Goal: Information Seeking & Learning: Learn about a topic

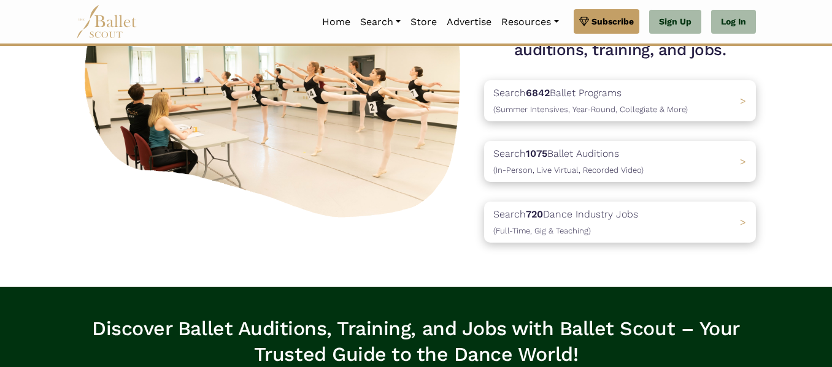
scroll to position [153, 0]
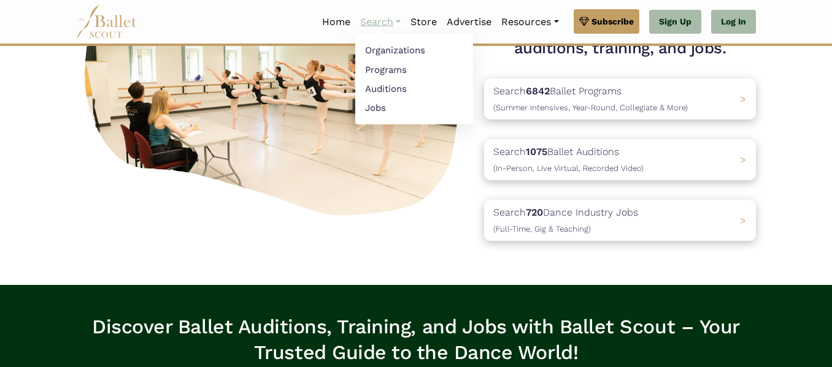
click at [367, 25] on link "Search" at bounding box center [380, 22] width 50 height 26
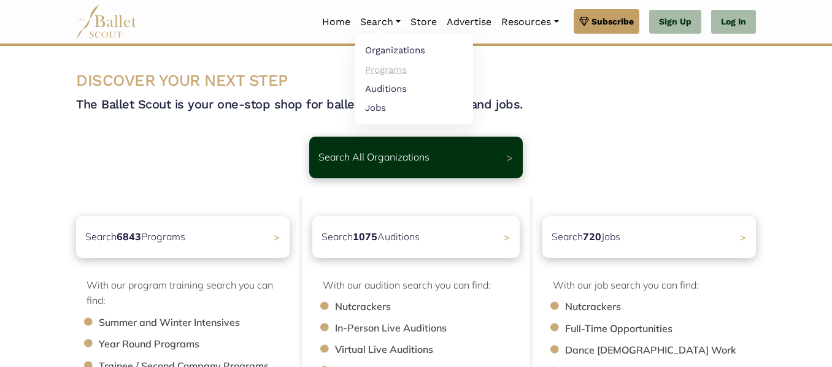
click at [379, 74] on link "Programs" at bounding box center [414, 69] width 118 height 19
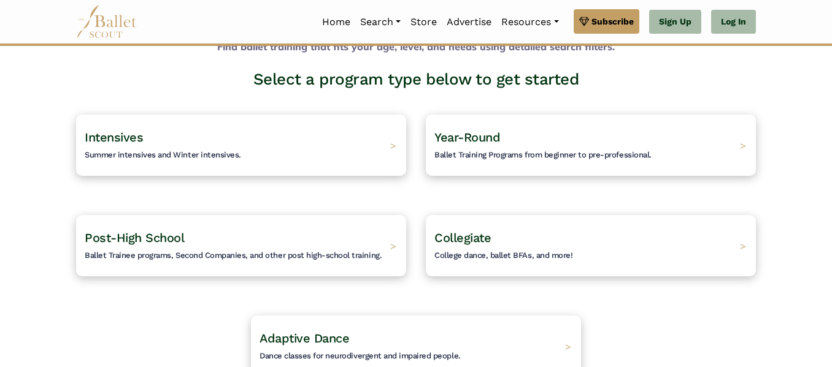
scroll to position [77, 0]
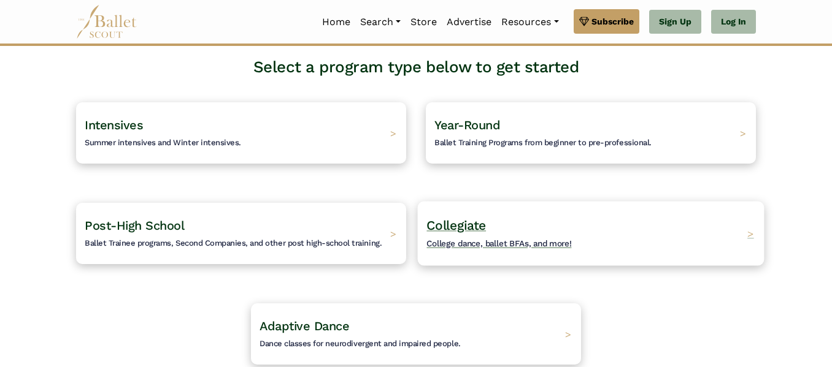
click at [518, 222] on h4 "Collegiate College dance, ballet BFAs, and more!" at bounding box center [498, 234] width 145 height 34
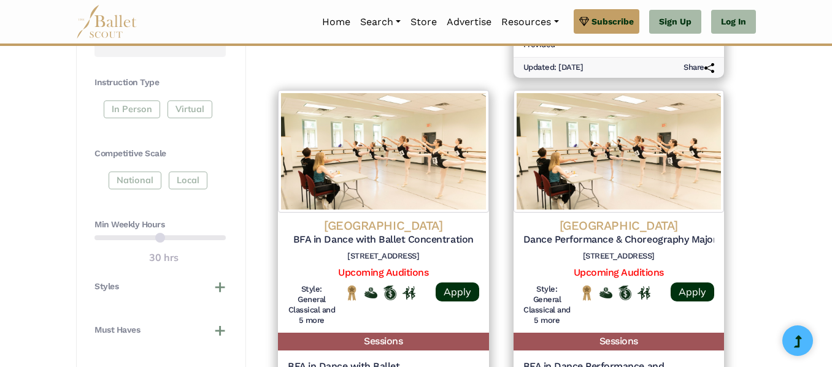
scroll to position [537, 0]
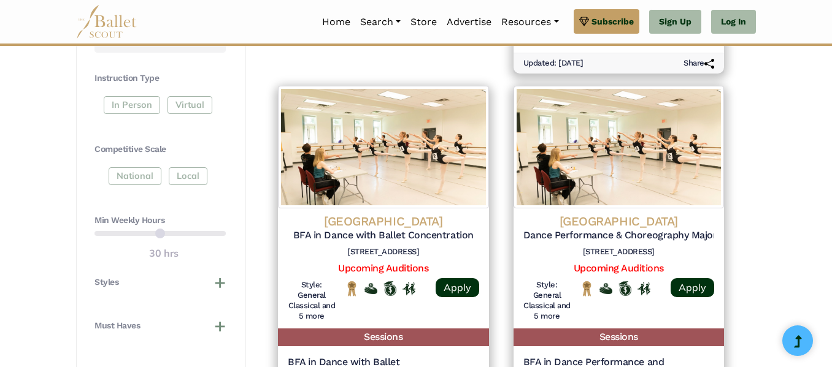
click at [144, 106] on div "In Person Virtual" at bounding box center [159, 107] width 131 height 22
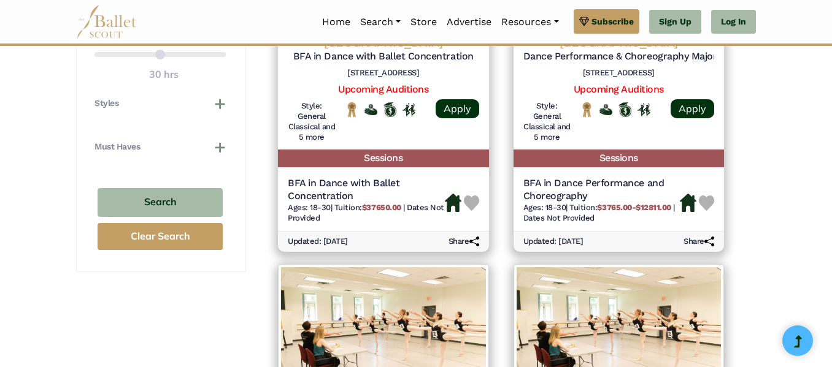
scroll to position [720, 0]
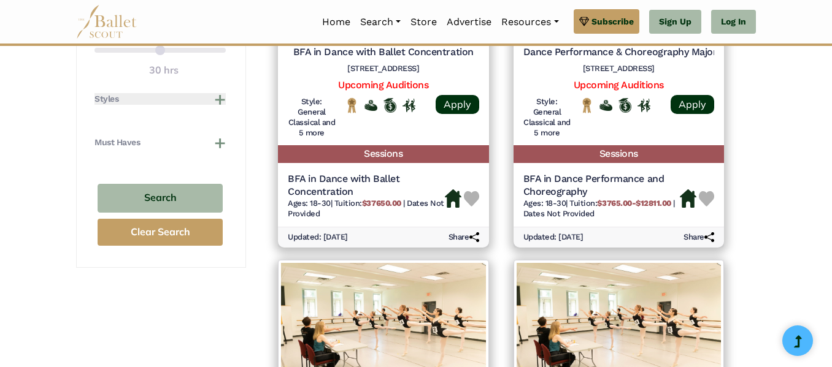
click at [205, 102] on button "Styles" at bounding box center [159, 99] width 131 height 12
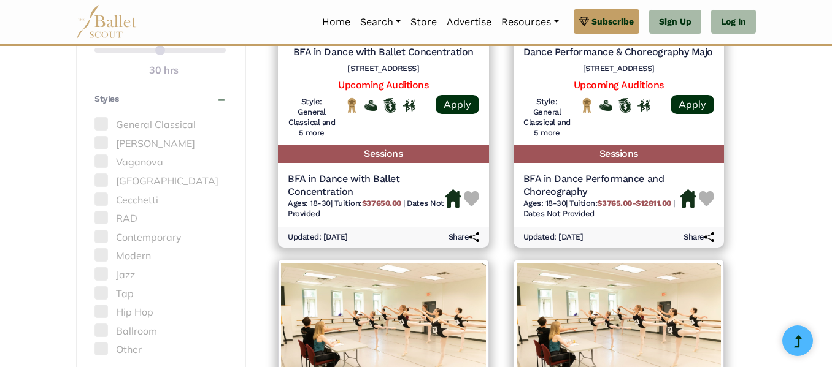
click at [125, 124] on label "General Classical" at bounding box center [159, 125] width 131 height 16
click at [88, 121] on div "**********" at bounding box center [161, 33] width 170 height 957
click at [105, 124] on span at bounding box center [100, 123] width 13 height 13
click at [101, 140] on span at bounding box center [100, 142] width 13 height 13
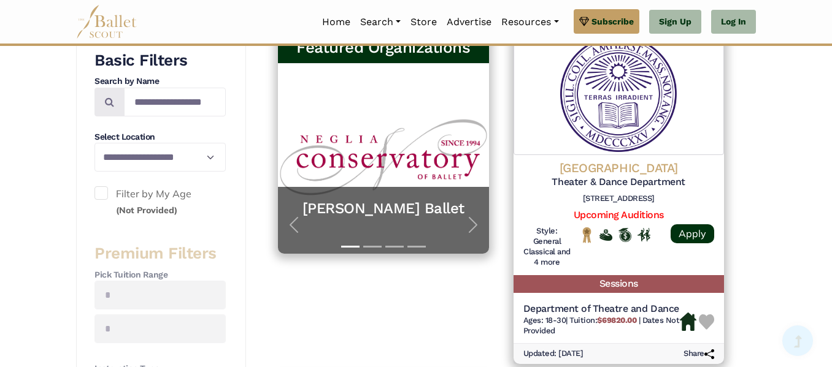
scroll to position [247, 0]
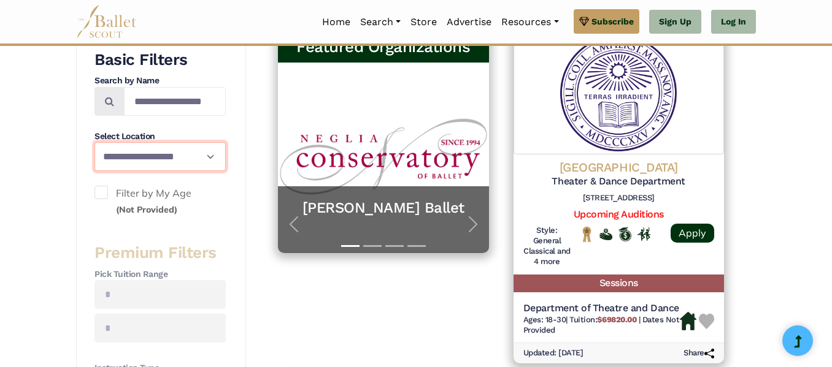
click at [194, 156] on select "**********" at bounding box center [159, 156] width 131 height 29
select select "**"
click at [94, 142] on select "**********" at bounding box center [159, 156] width 131 height 29
click at [102, 191] on span at bounding box center [100, 192] width 13 height 13
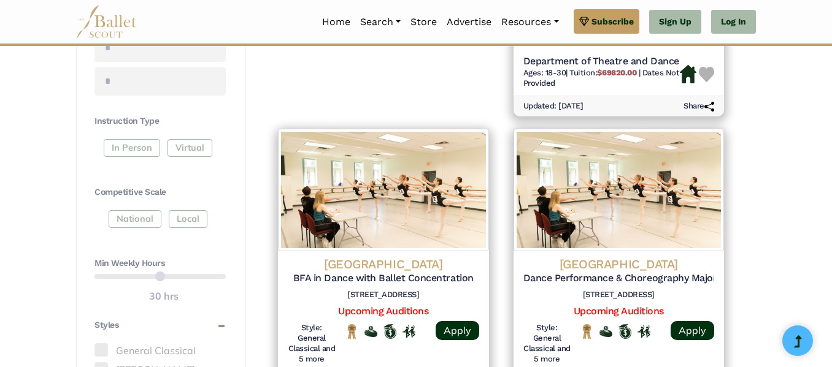
scroll to position [494, 0]
click at [129, 149] on div "In Person Virtual" at bounding box center [159, 150] width 131 height 22
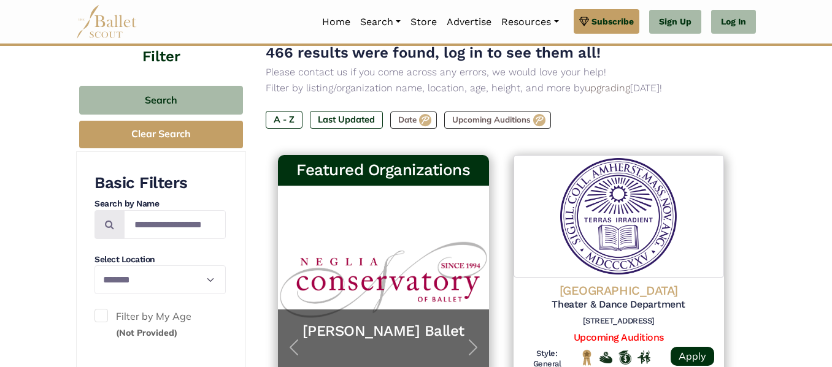
scroll to position [122, 0]
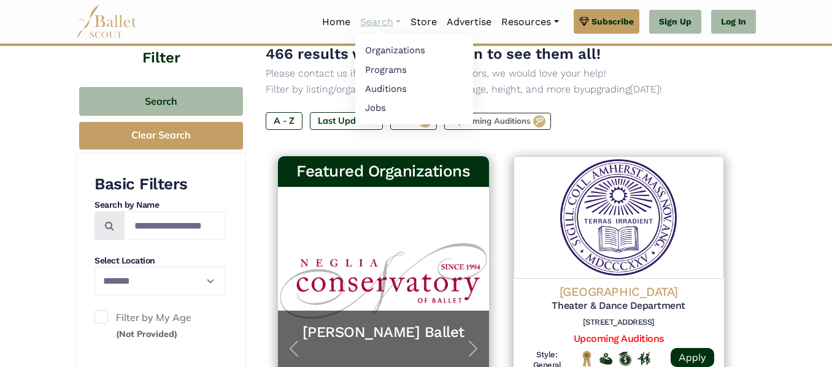
click at [364, 20] on link "Search" at bounding box center [380, 22] width 50 height 26
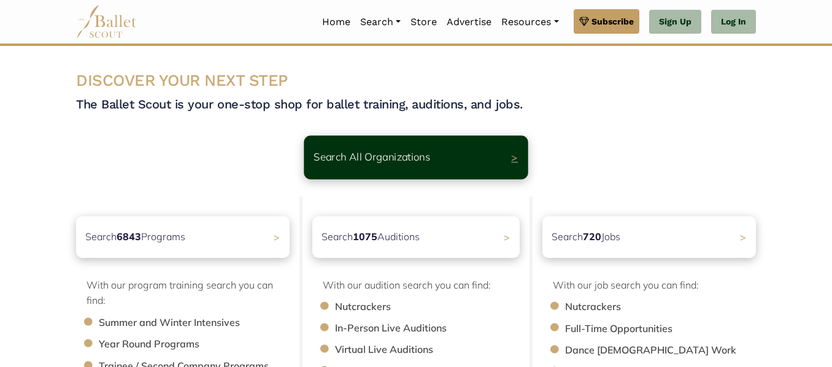
click at [375, 159] on p "Search All Organizations" at bounding box center [371, 157] width 117 height 17
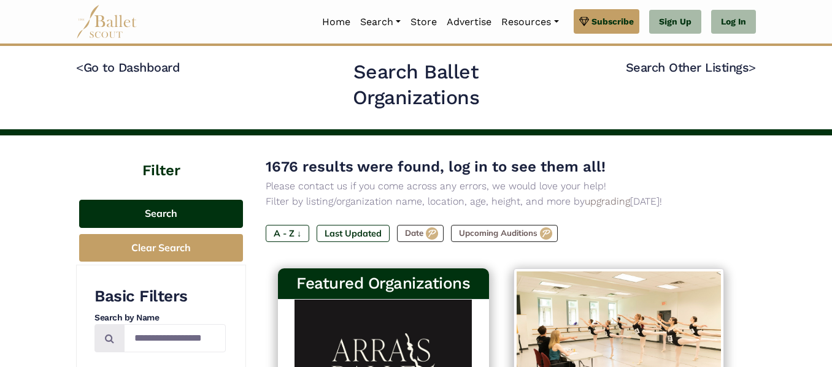
click at [172, 220] on button "Search" at bounding box center [161, 214] width 164 height 29
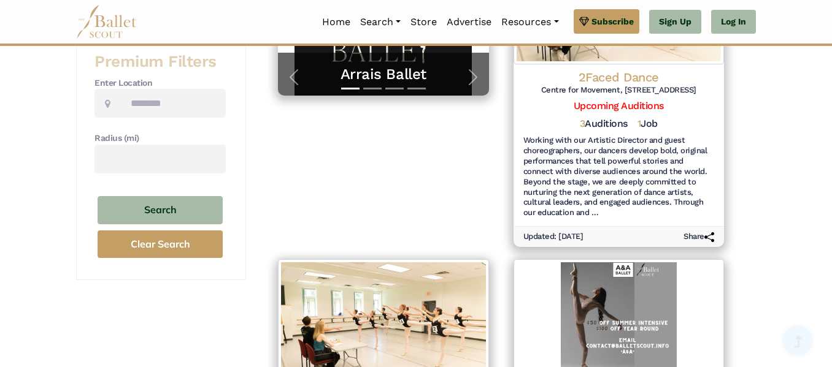
scroll to position [329, 0]
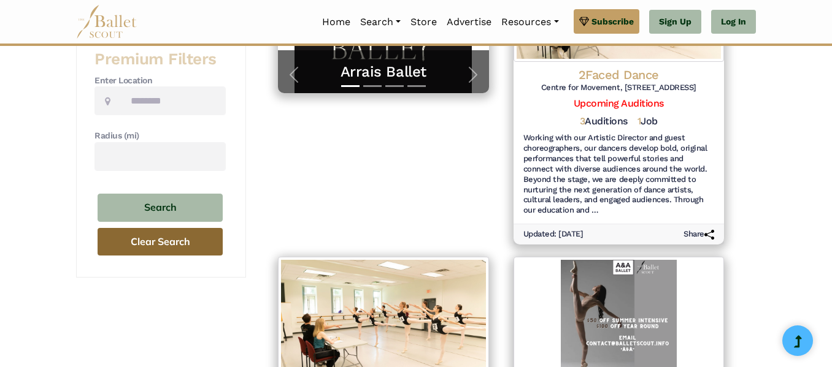
click at [167, 241] on button "Clear Search" at bounding box center [160, 242] width 125 height 28
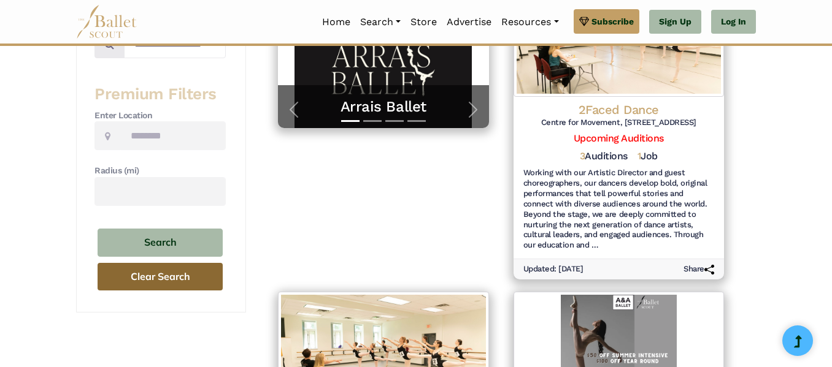
scroll to position [292, 0]
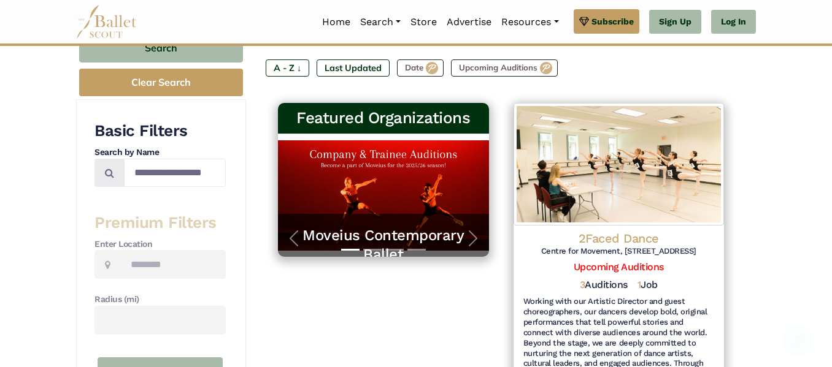
scroll to position [167, 0]
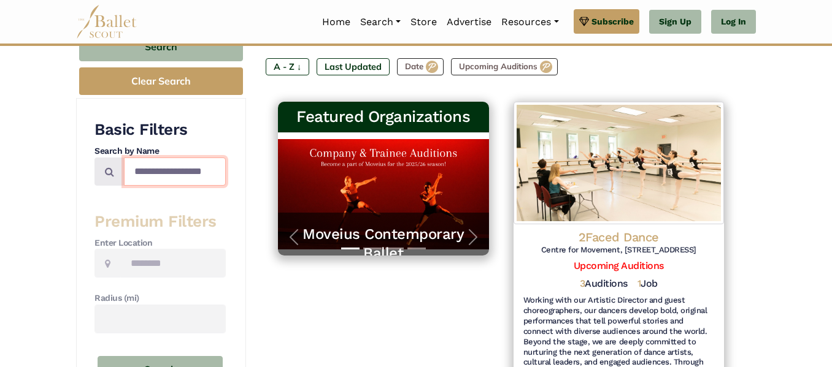
click at [168, 171] on input "Search by names..." at bounding box center [175, 172] width 102 height 29
type input "********"
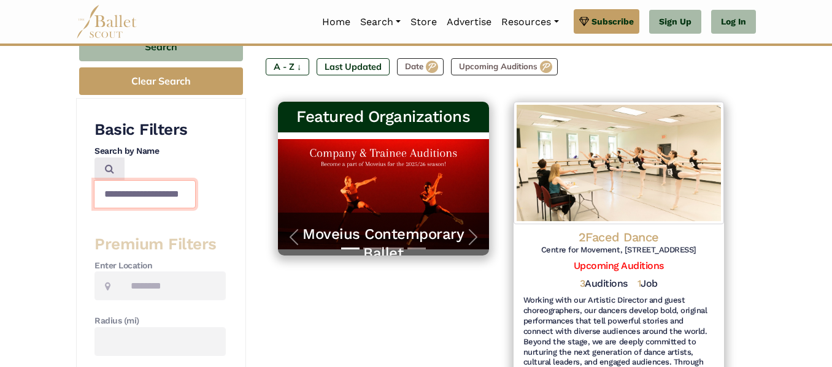
scroll to position [0, 14]
type input "**********"
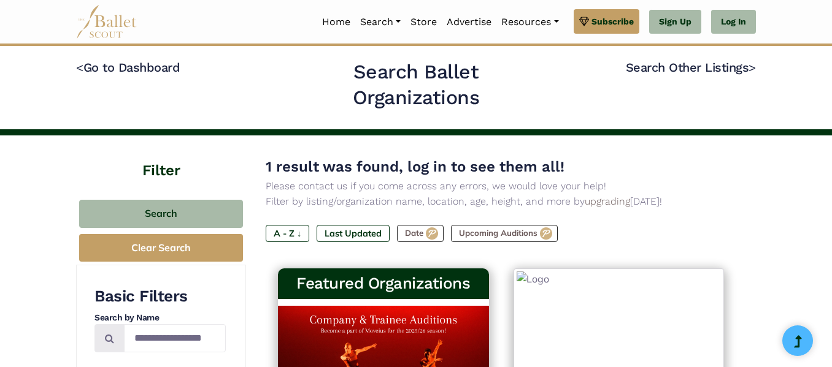
type input "**********"
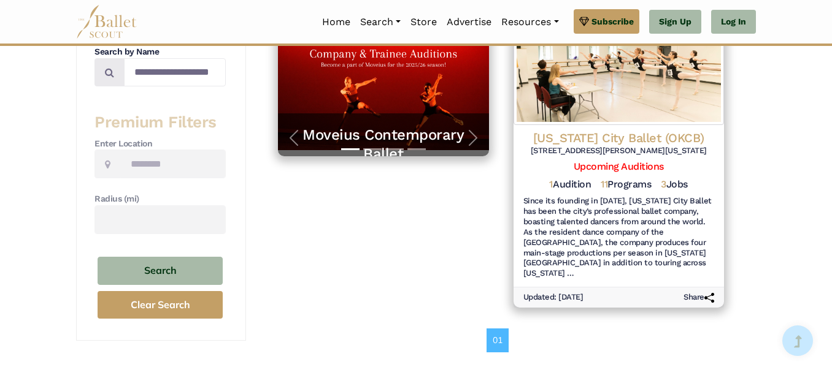
scroll to position [267, 0]
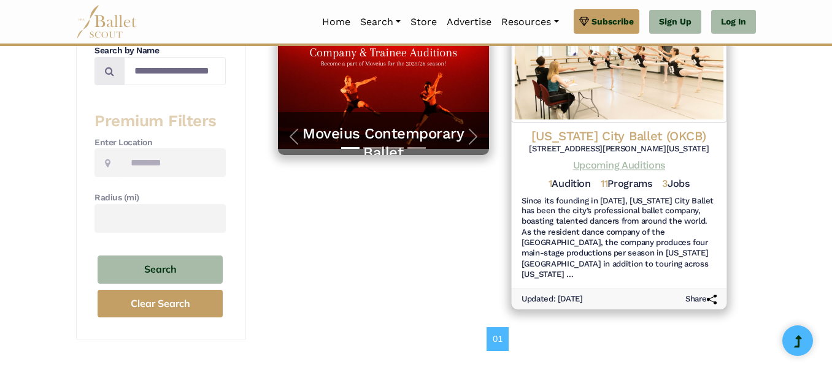
click at [596, 167] on link "Upcoming Auditions" at bounding box center [618, 166] width 92 height 12
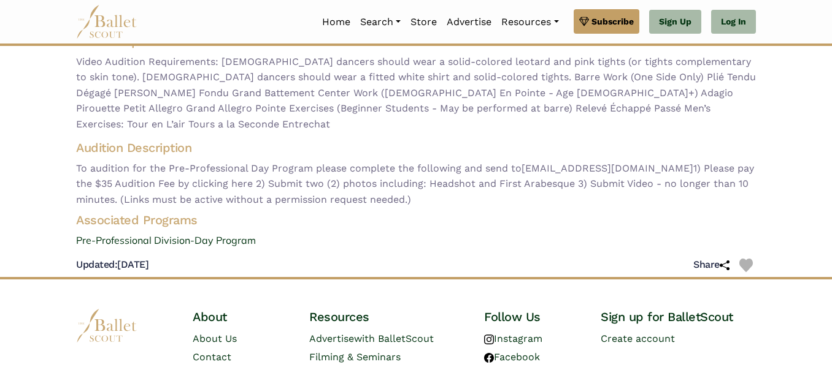
scroll to position [150, 0]
